Goal: Check status: Check status

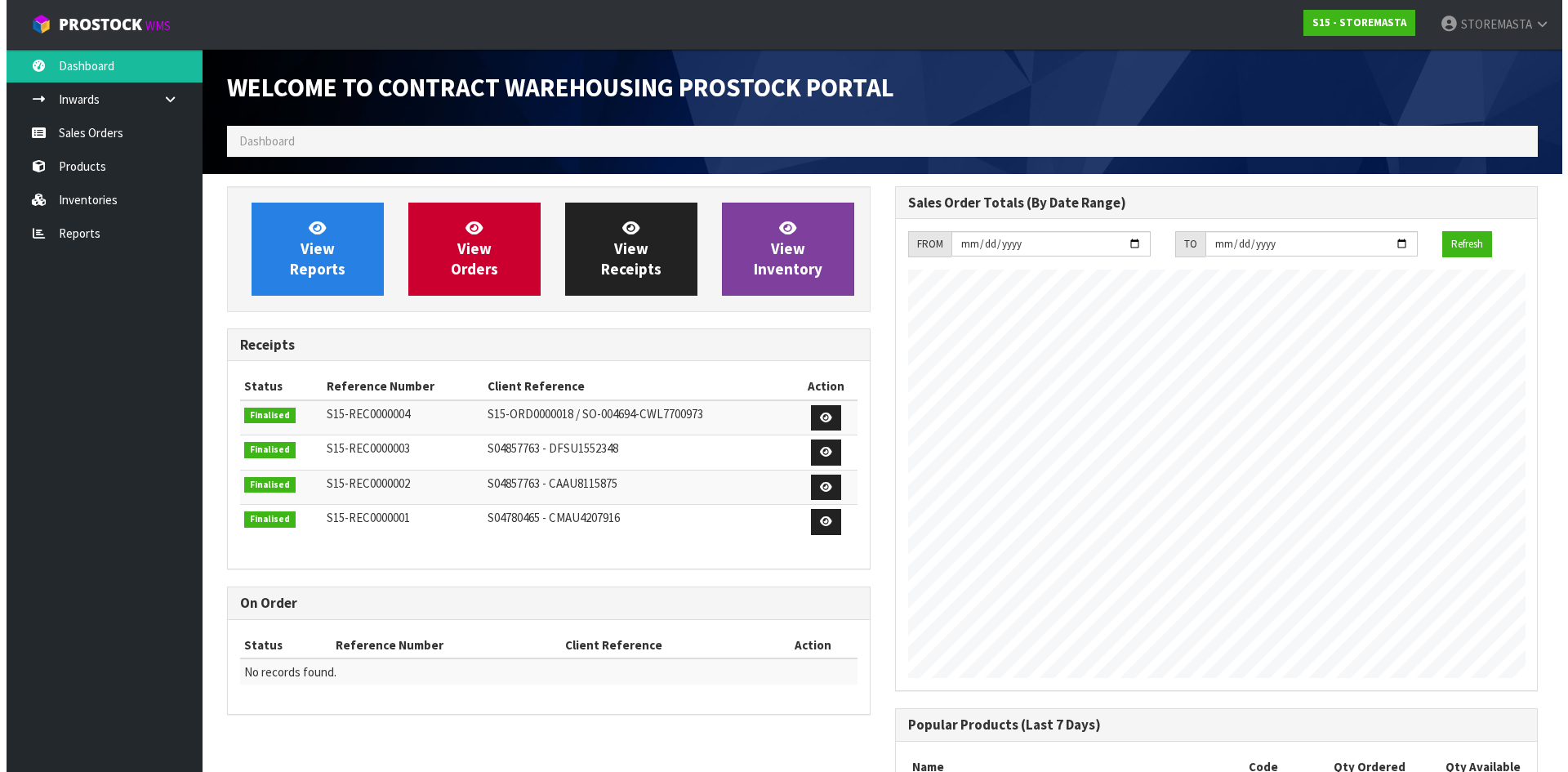
scroll to position [668, 667]
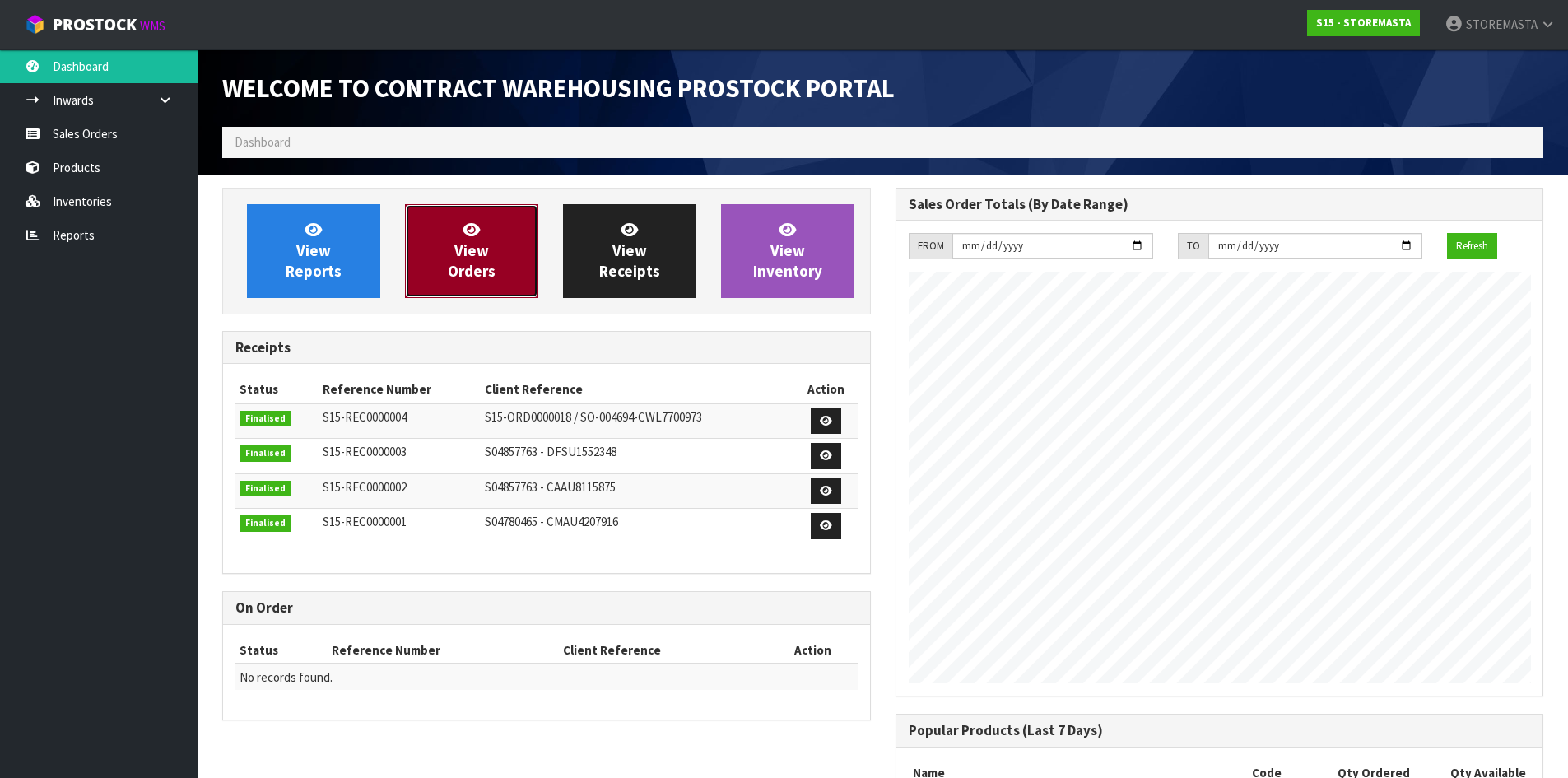
click at [498, 249] on link "View Orders" at bounding box center [471, 251] width 133 height 94
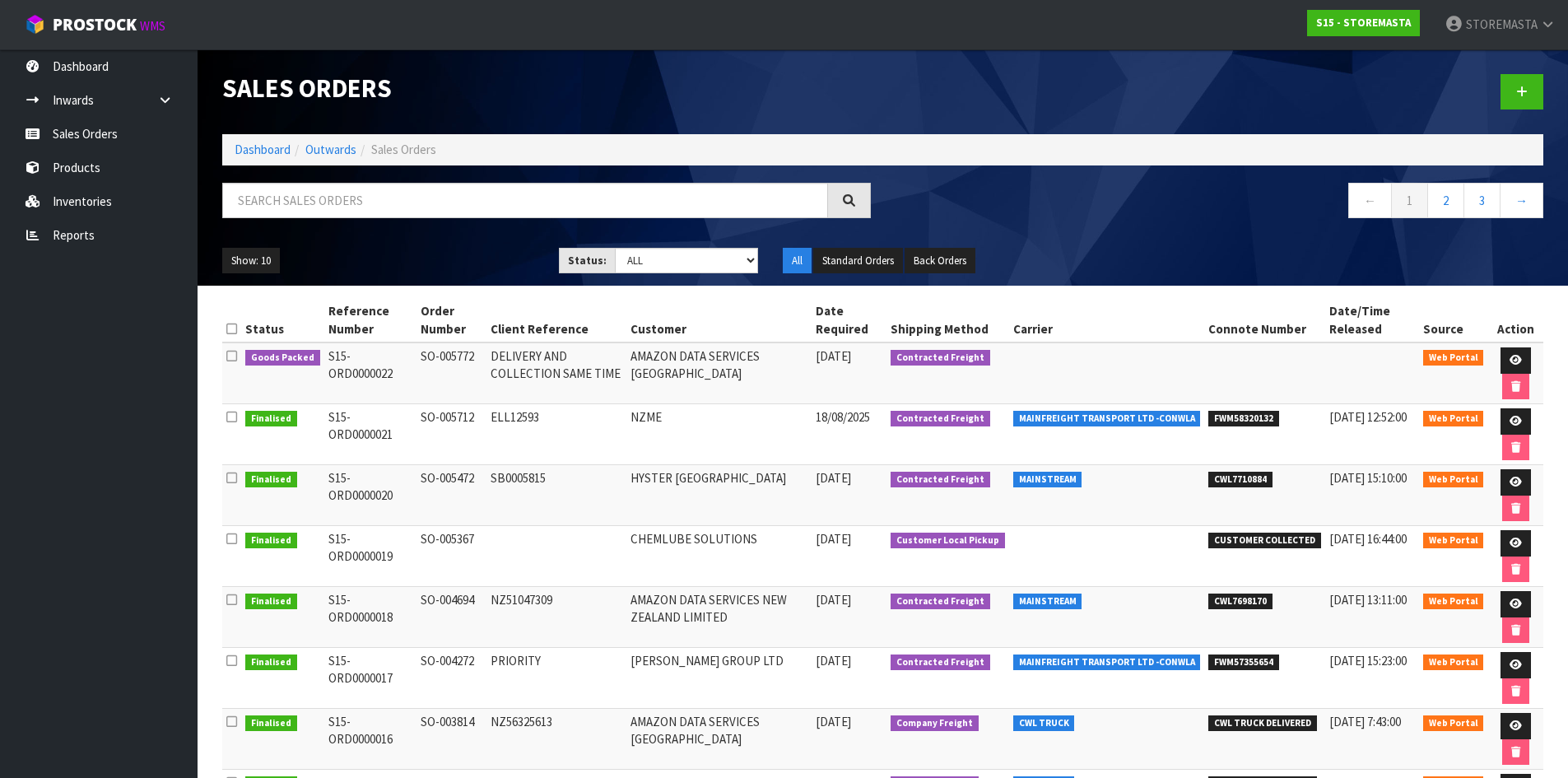
click at [268, 352] on span "Goods Packed" at bounding box center [283, 358] width 75 height 16
click at [1504, 356] on link at bounding box center [1515, 360] width 30 height 27
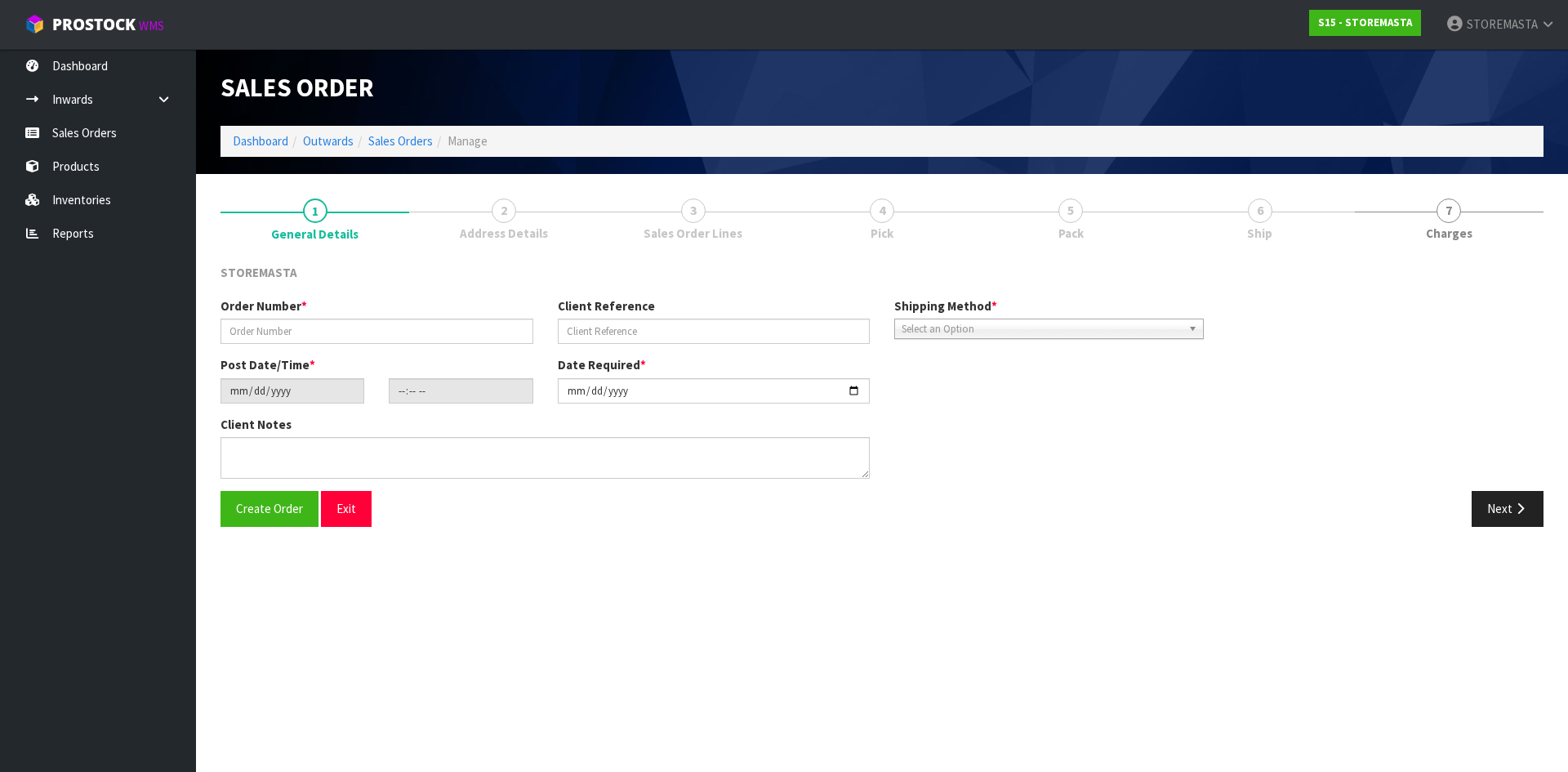
type input "SO-005772"
type input "DELIVERY AND COLLECTION SAME TIME"
type input "[DATE]"
type input "16:38:00.000"
type input "[DATE]"
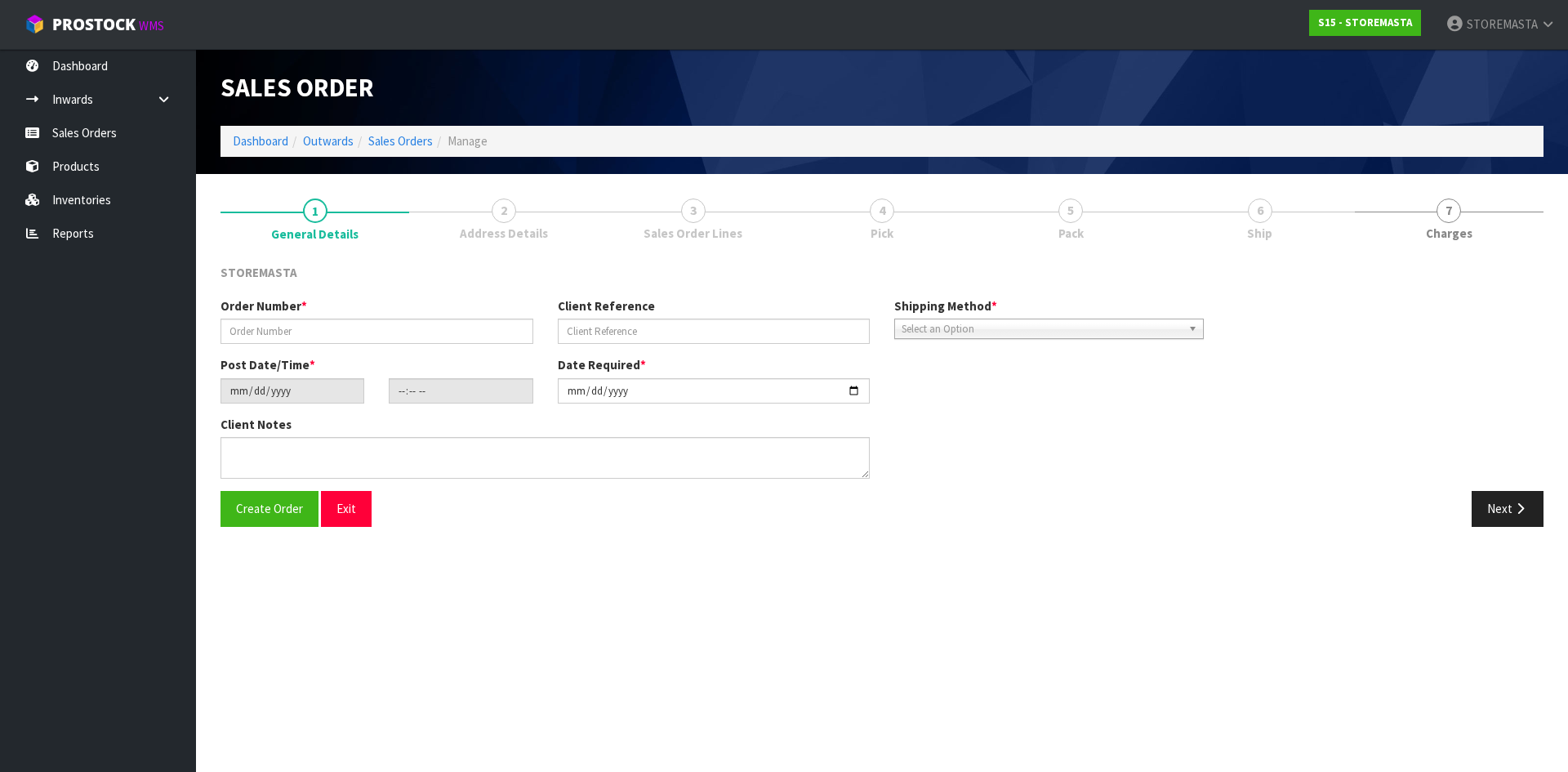
type textarea "PLEASE DELIVER THE NEW UNIT AND COLLECT THE DAMAGED UNIT AT THE SAME TIME. NO F…"
